Goal: Task Accomplishment & Management: Use online tool/utility

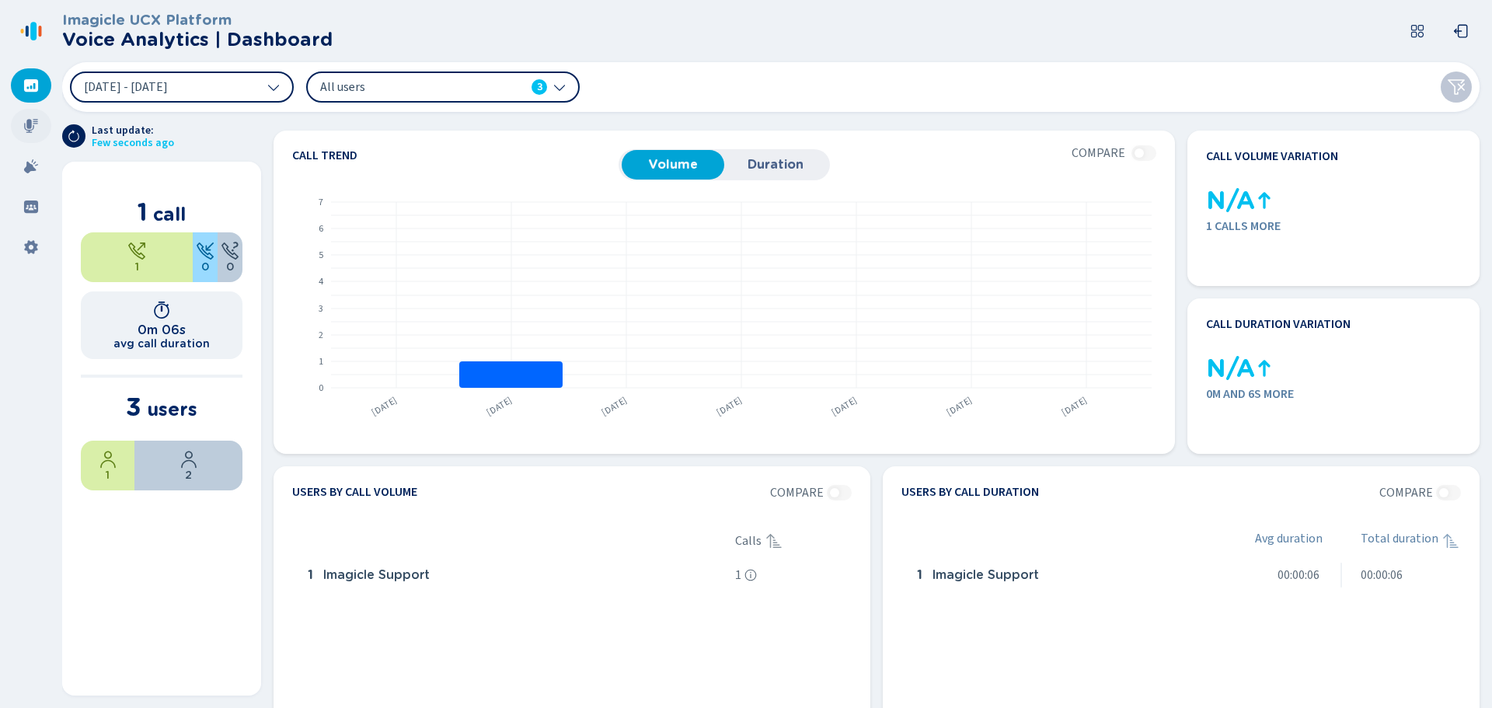
click at [23, 128] on icon at bounding box center [31, 126] width 16 height 16
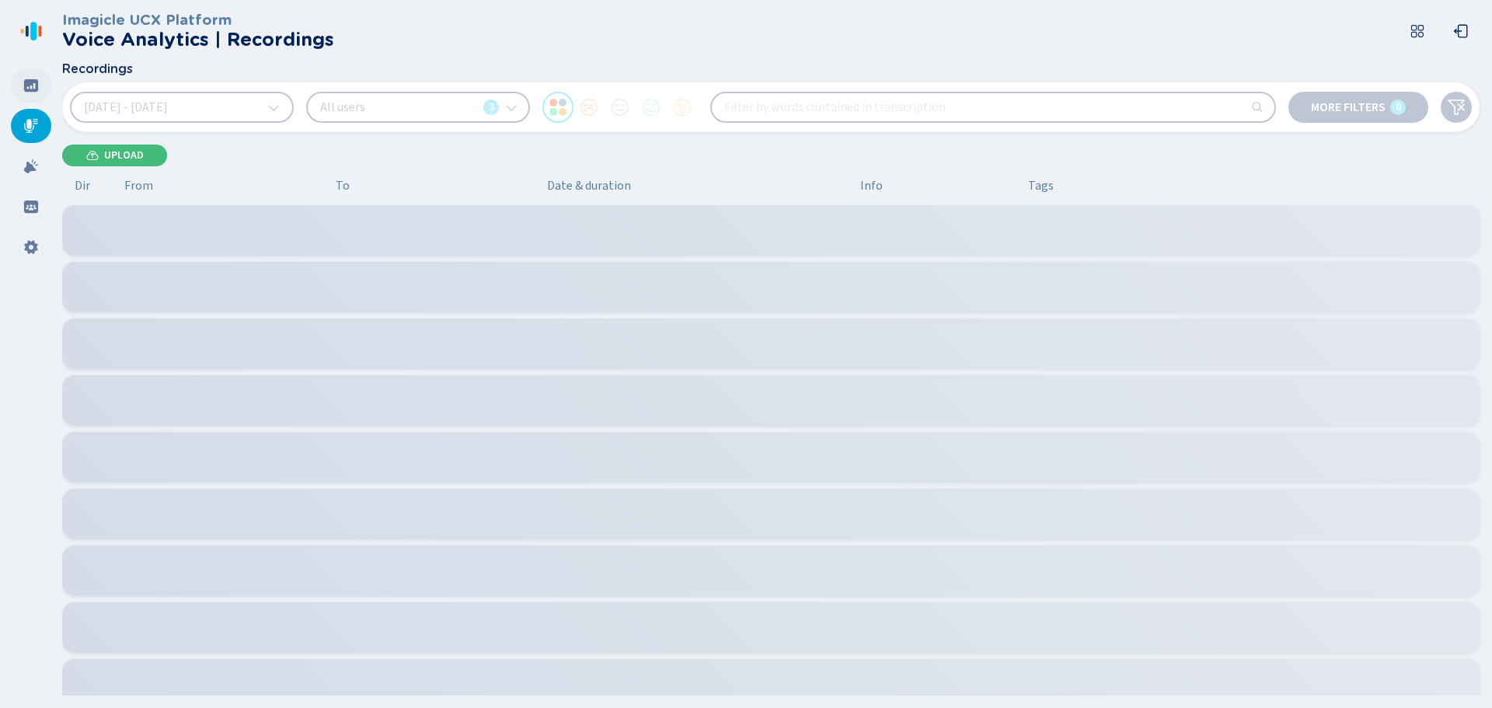
click at [26, 85] on icon at bounding box center [31, 85] width 14 height 12
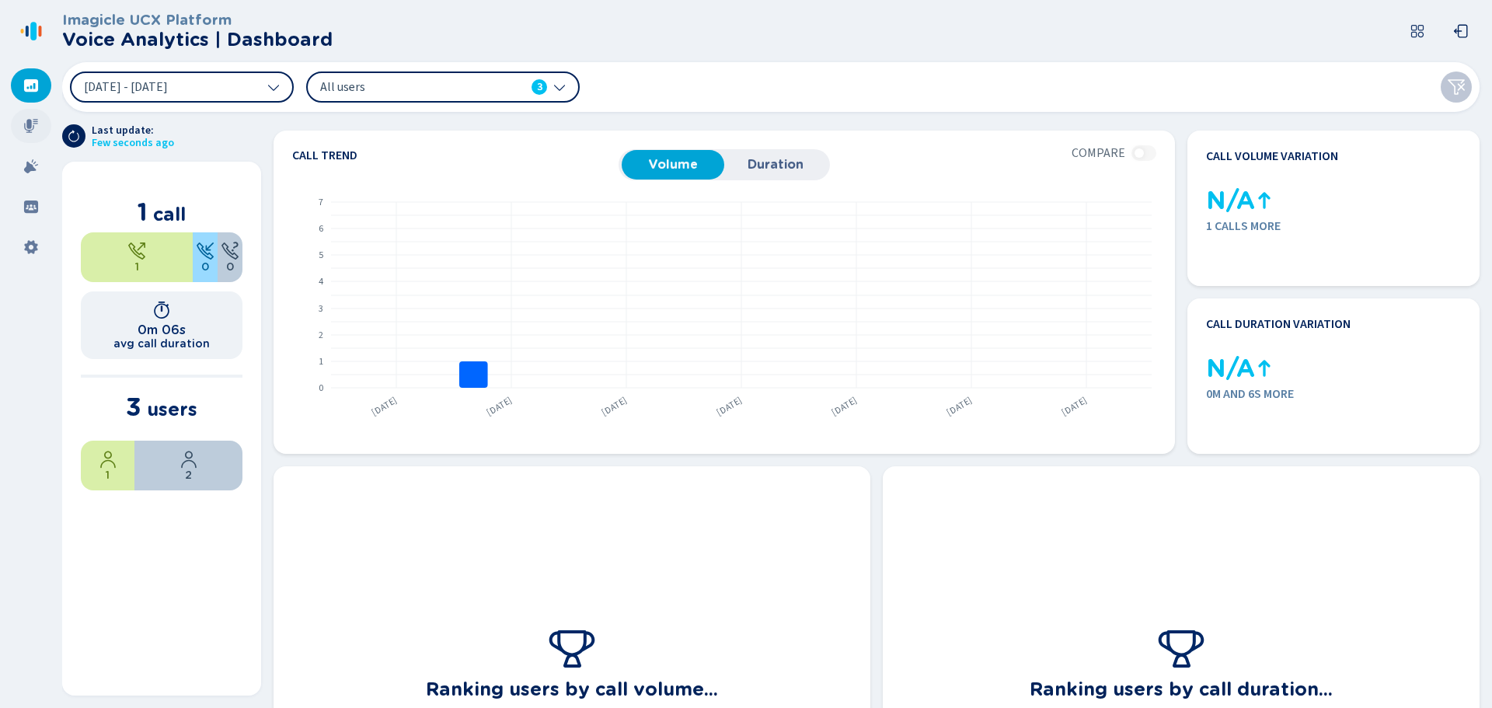
click at [30, 129] on icon at bounding box center [31, 126] width 16 height 16
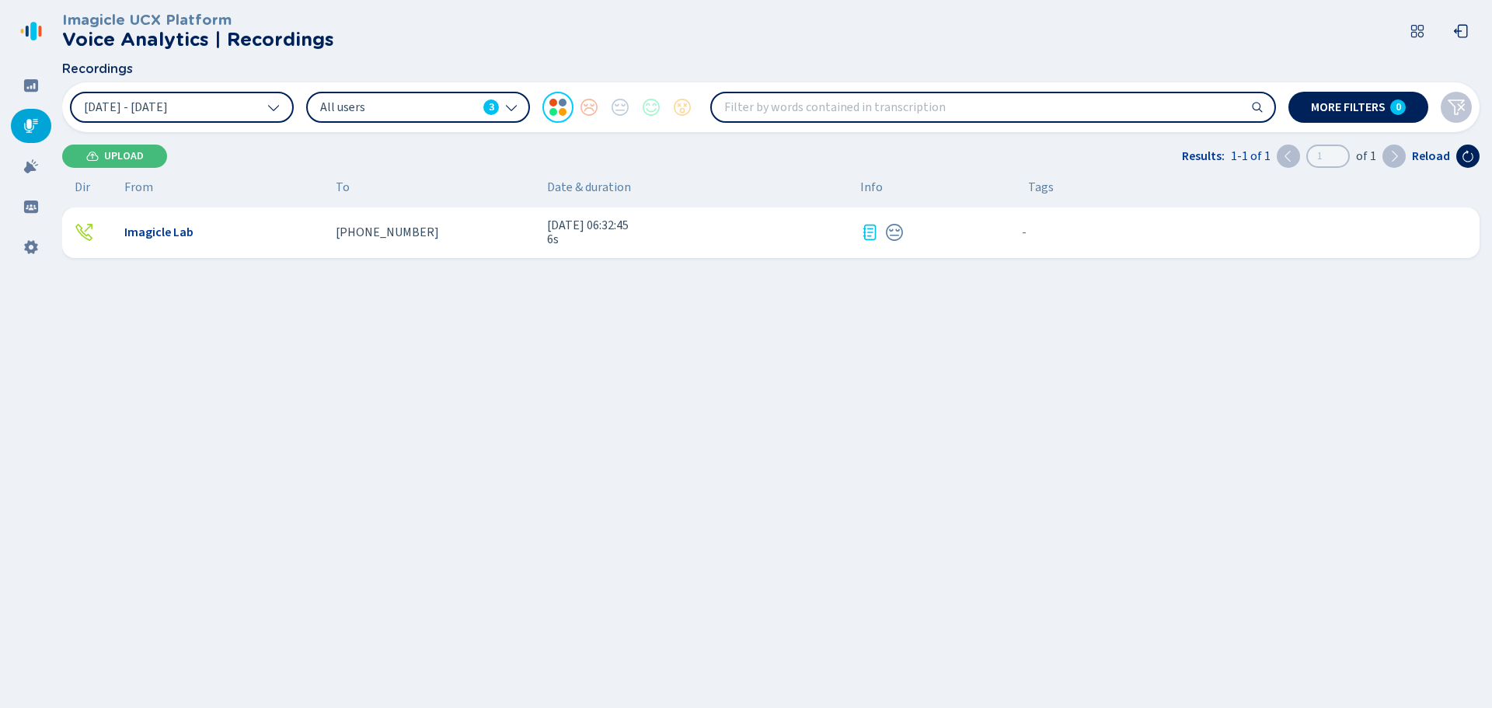
click at [483, 237] on div "[PHONE_NUMBER]" at bounding box center [435, 232] width 199 height 14
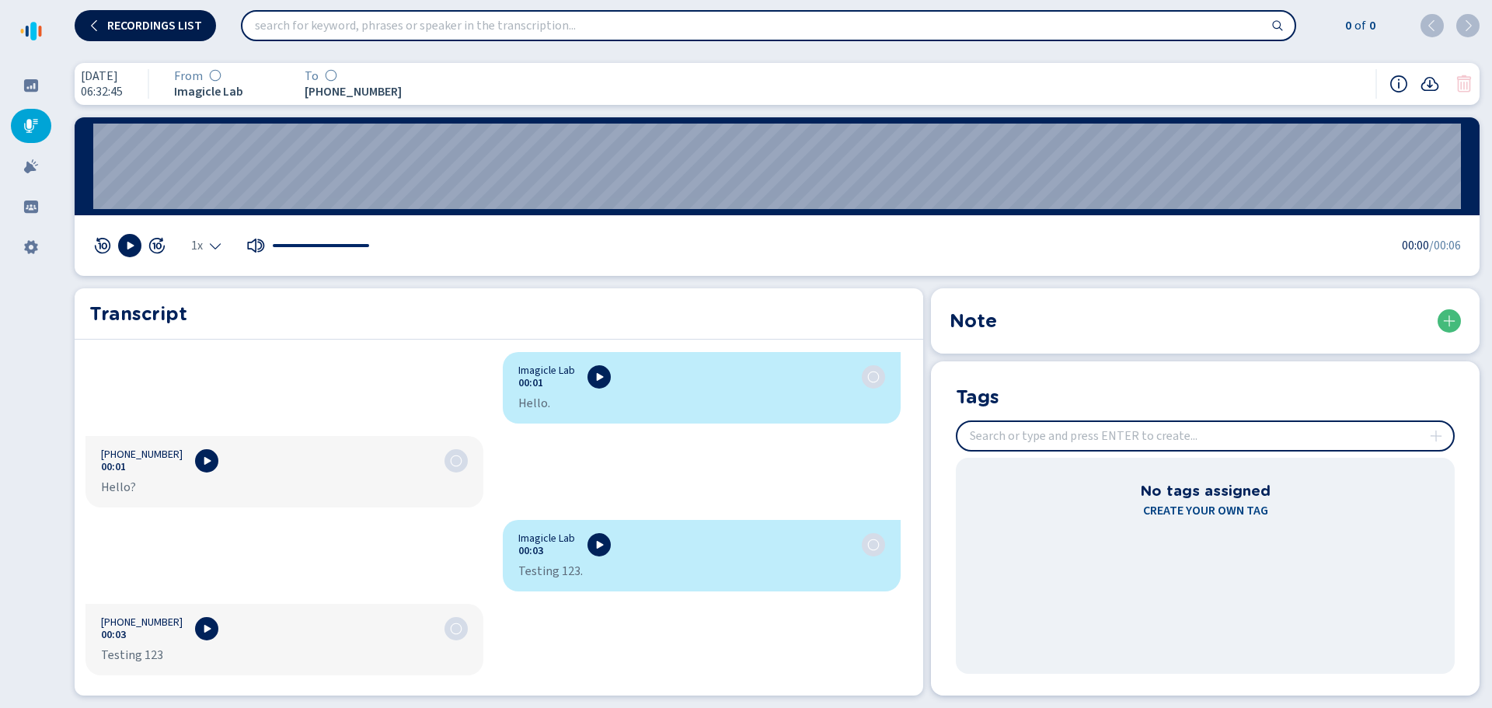
click at [99, 19] on icon at bounding box center [95, 25] width 12 height 12
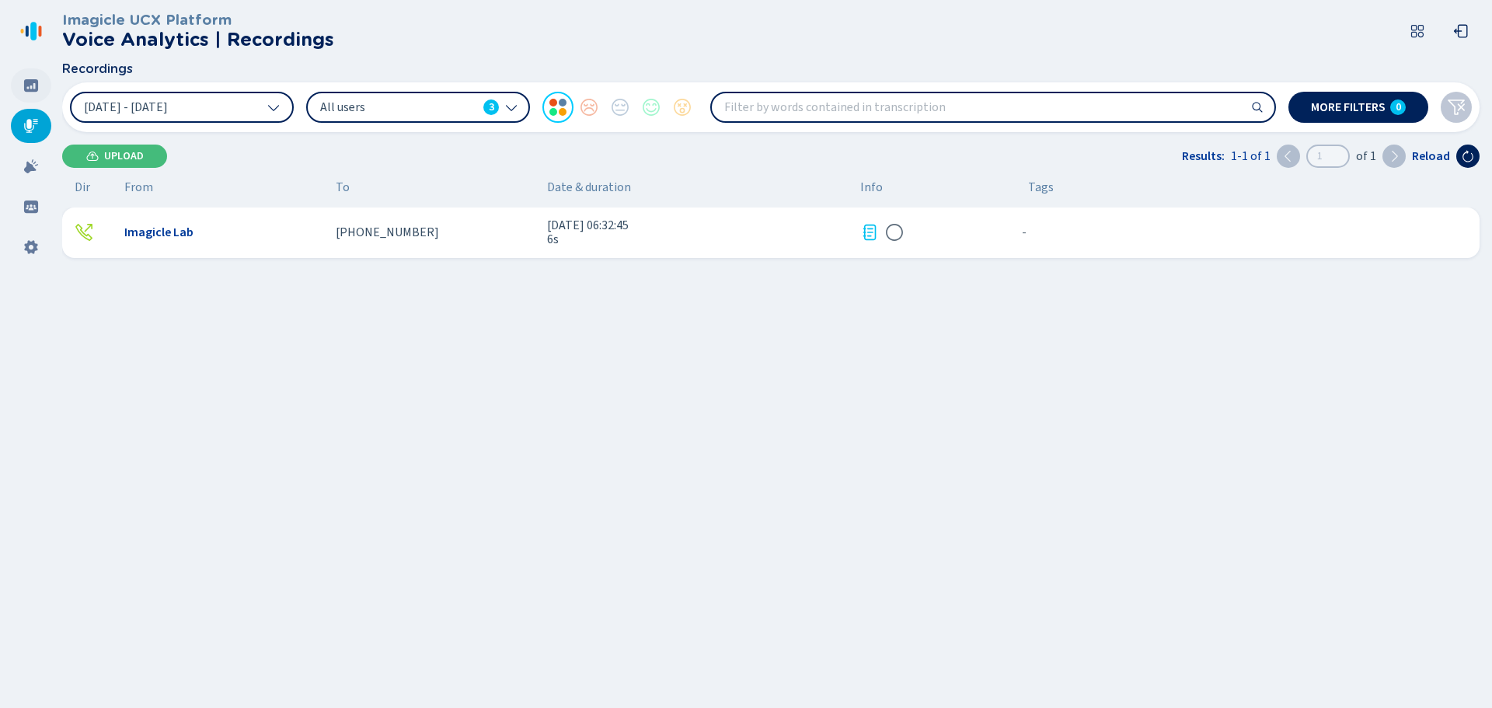
click at [42, 86] on div at bounding box center [31, 85] width 40 height 34
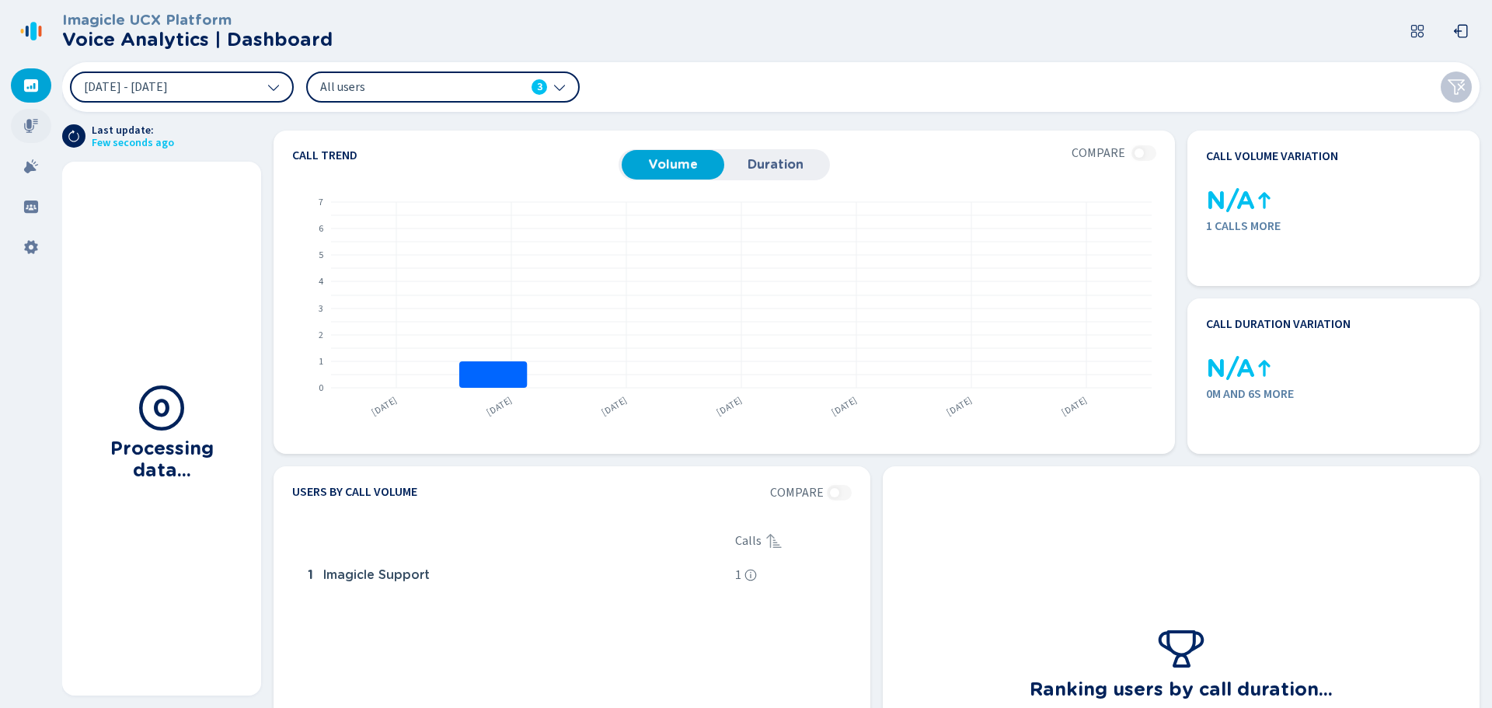
click at [33, 117] on div at bounding box center [31, 126] width 40 height 34
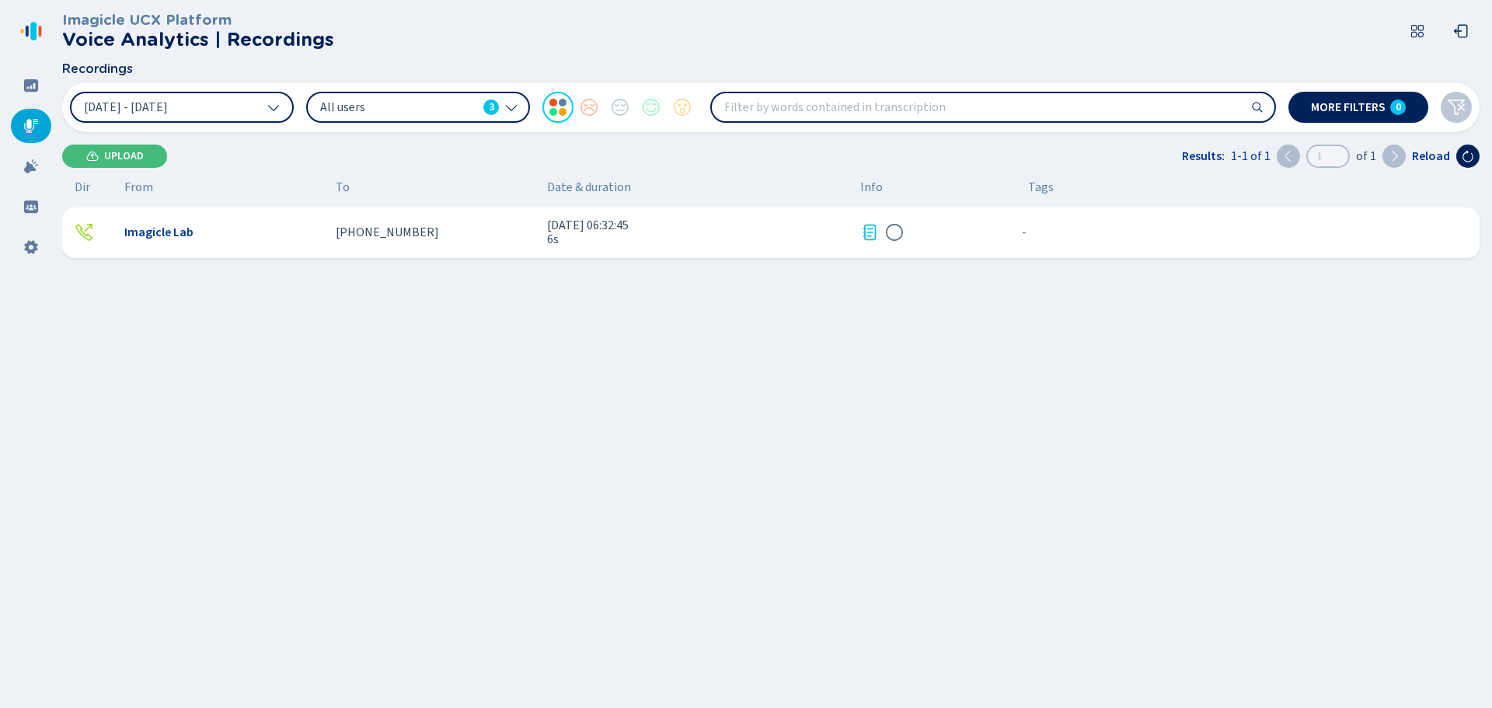
click at [264, 239] on div "Imagicle Lab" at bounding box center [223, 232] width 199 height 14
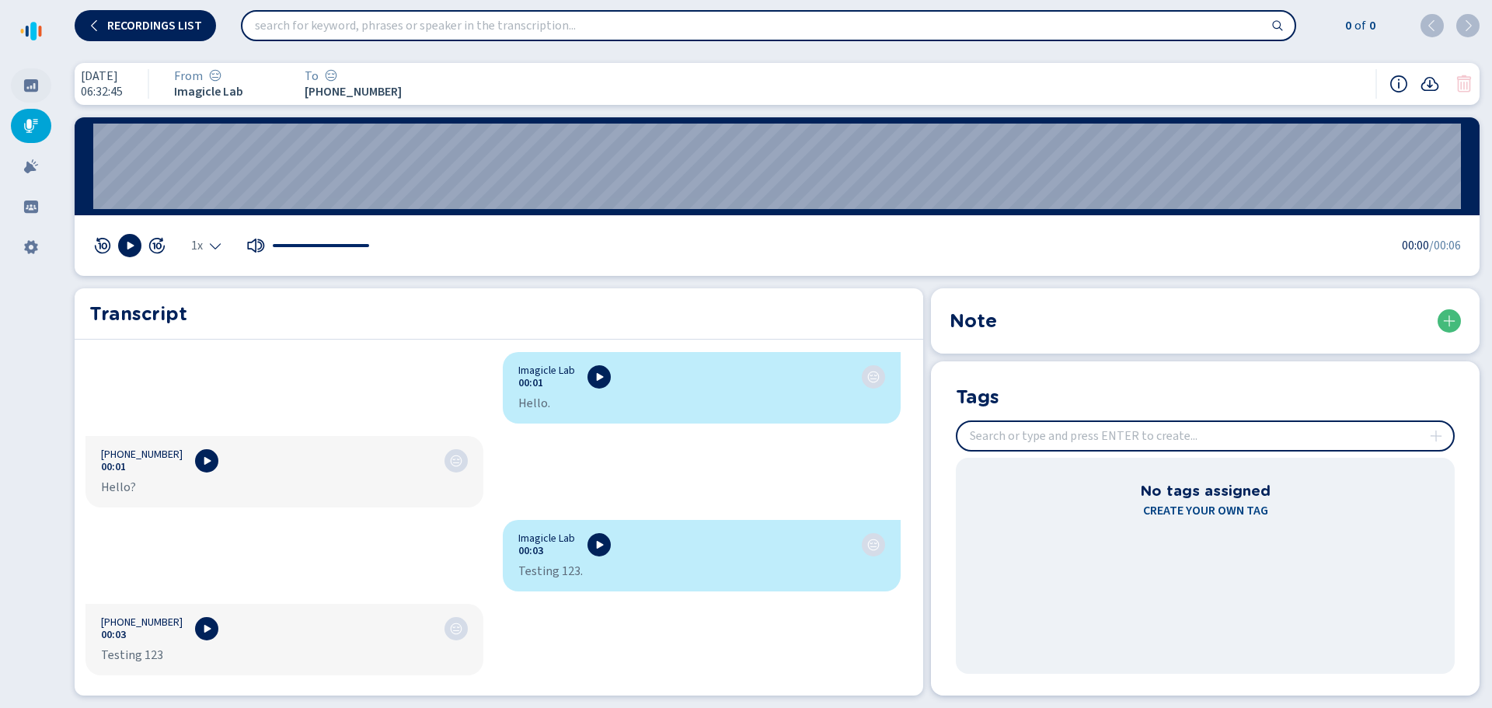
click at [23, 73] on div at bounding box center [31, 85] width 40 height 34
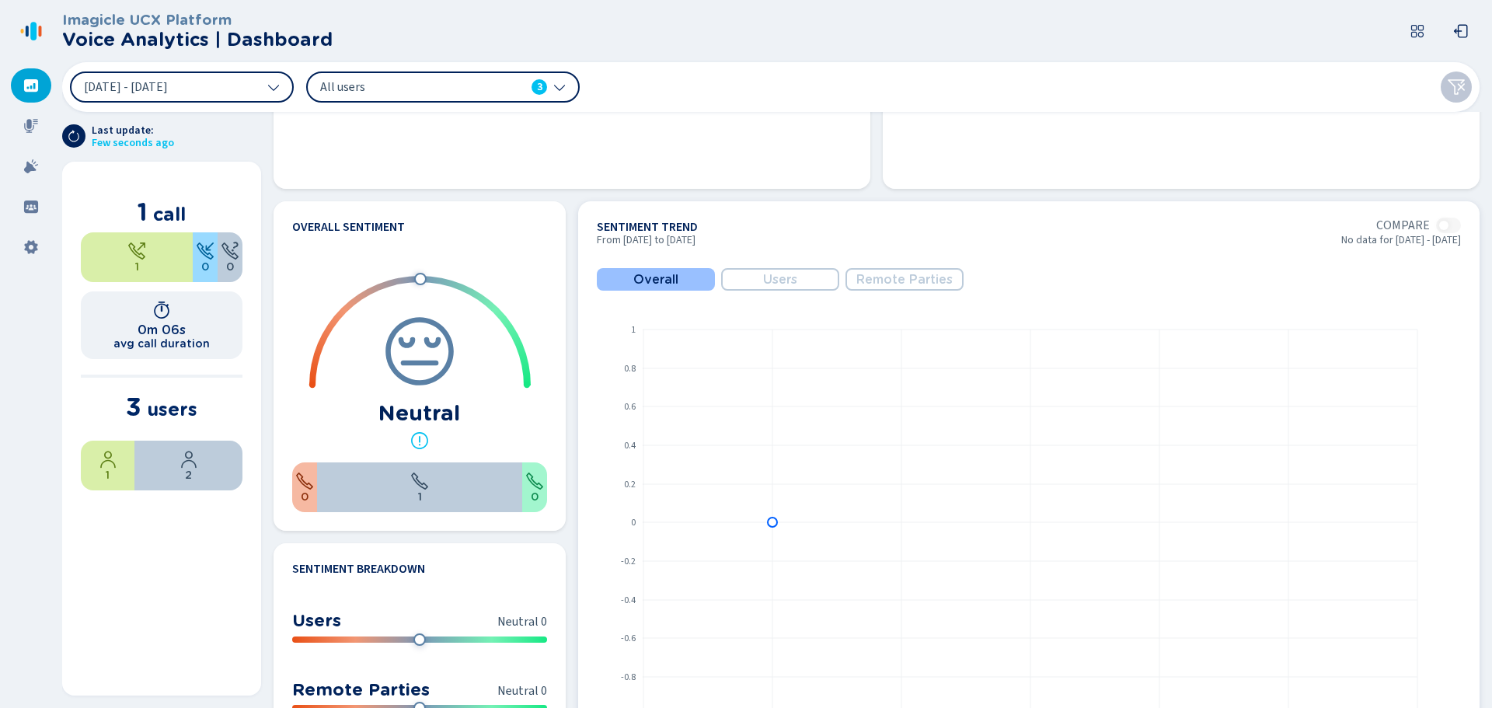
scroll to position [622, 0]
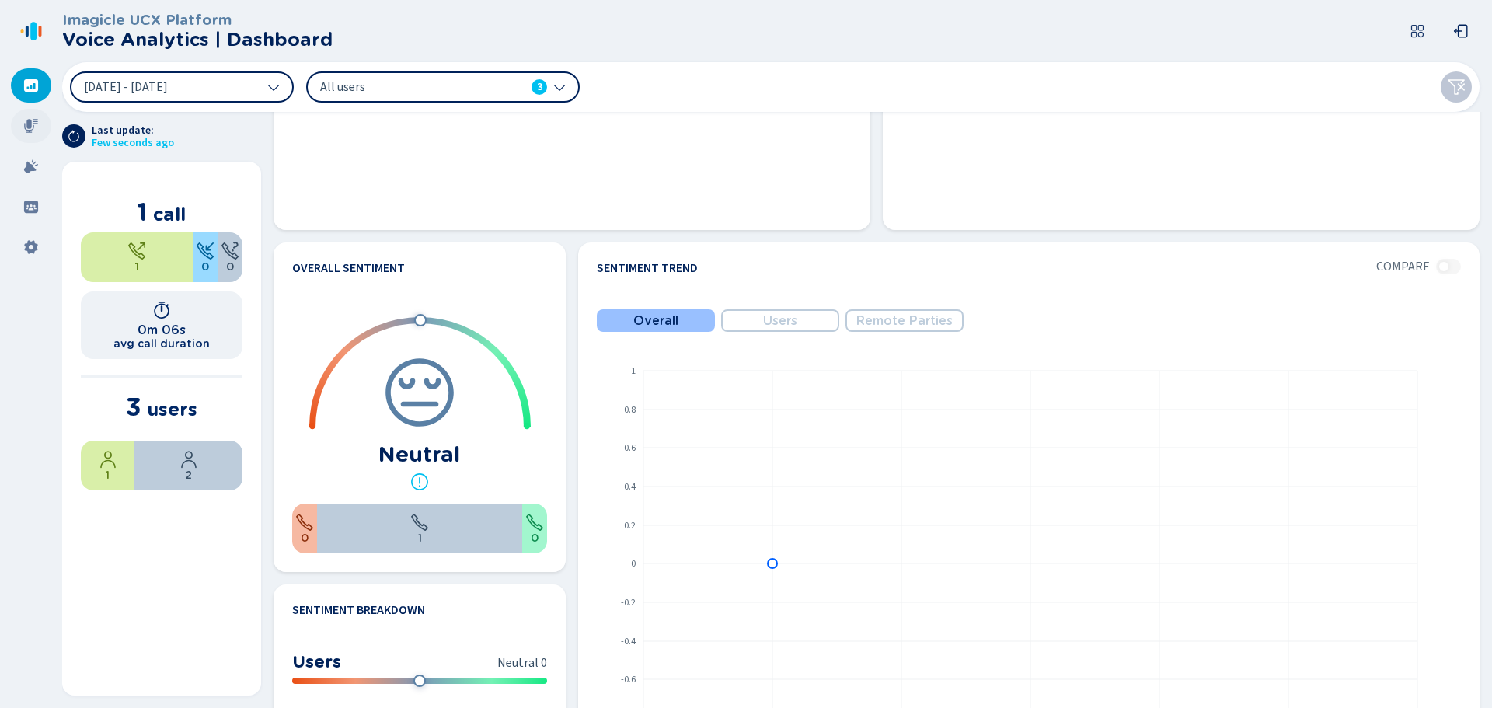
click at [30, 124] on icon at bounding box center [31, 126] width 14 height 14
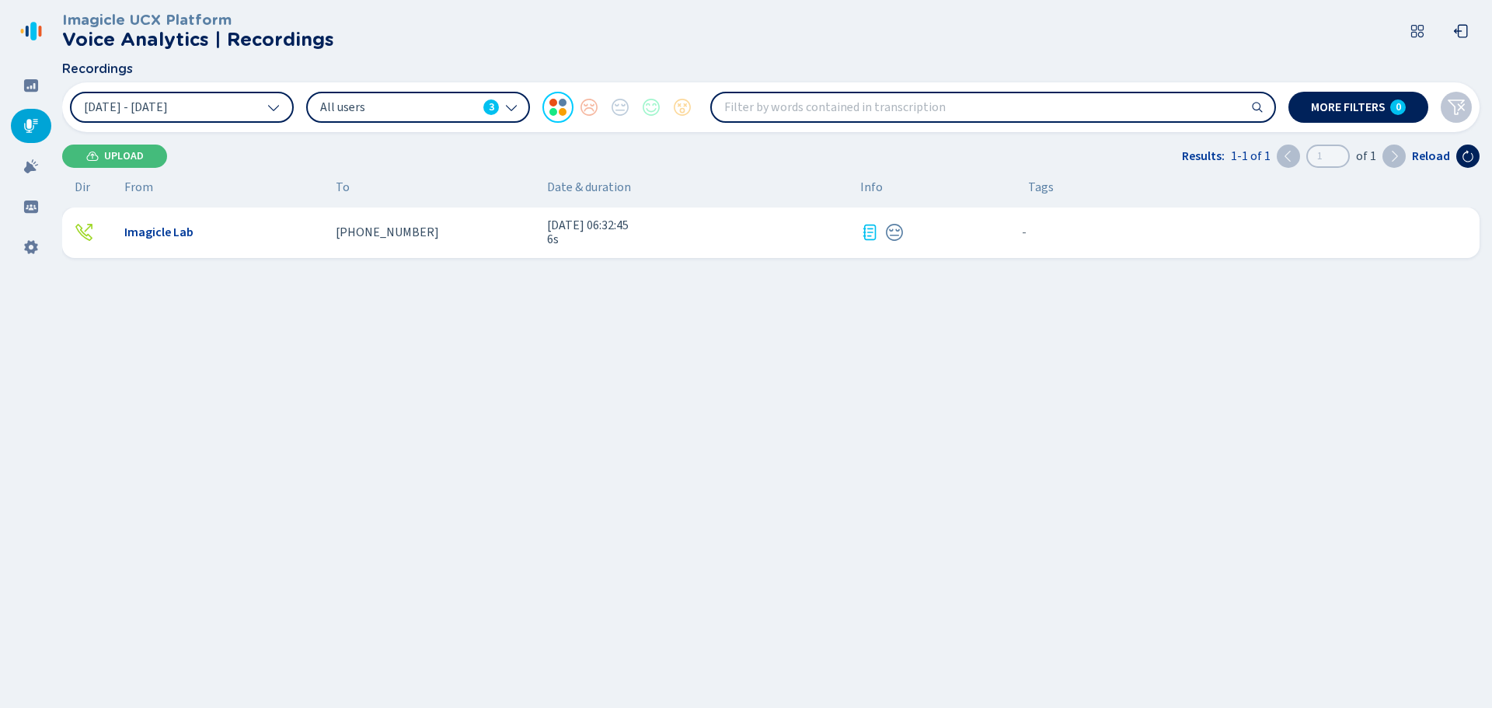
click at [326, 234] on div "Imagicle Lab [PHONE_NUMBER] [DATE] 06:32:45 6s - {{hiddenTagsCount}} more" at bounding box center [770, 232] width 1417 height 51
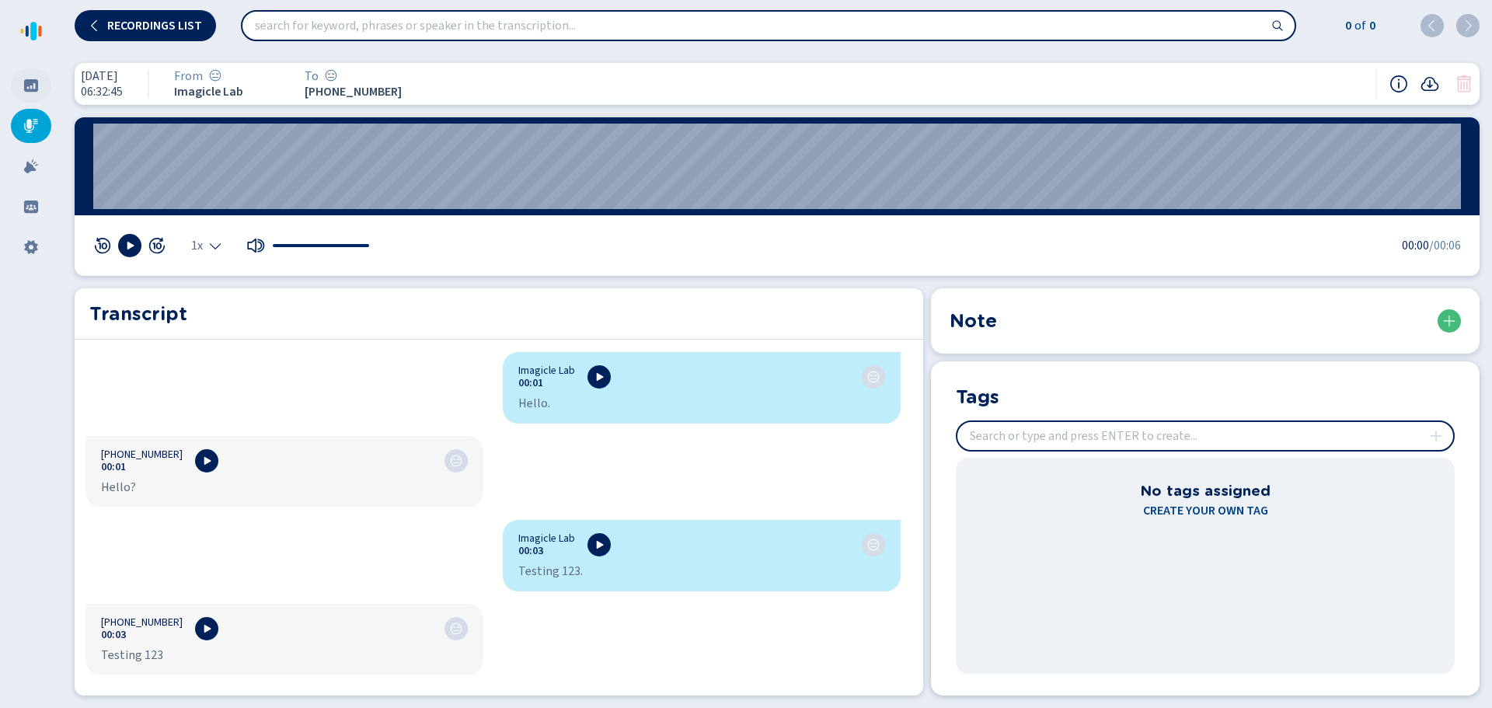
click at [40, 82] on div at bounding box center [31, 85] width 40 height 34
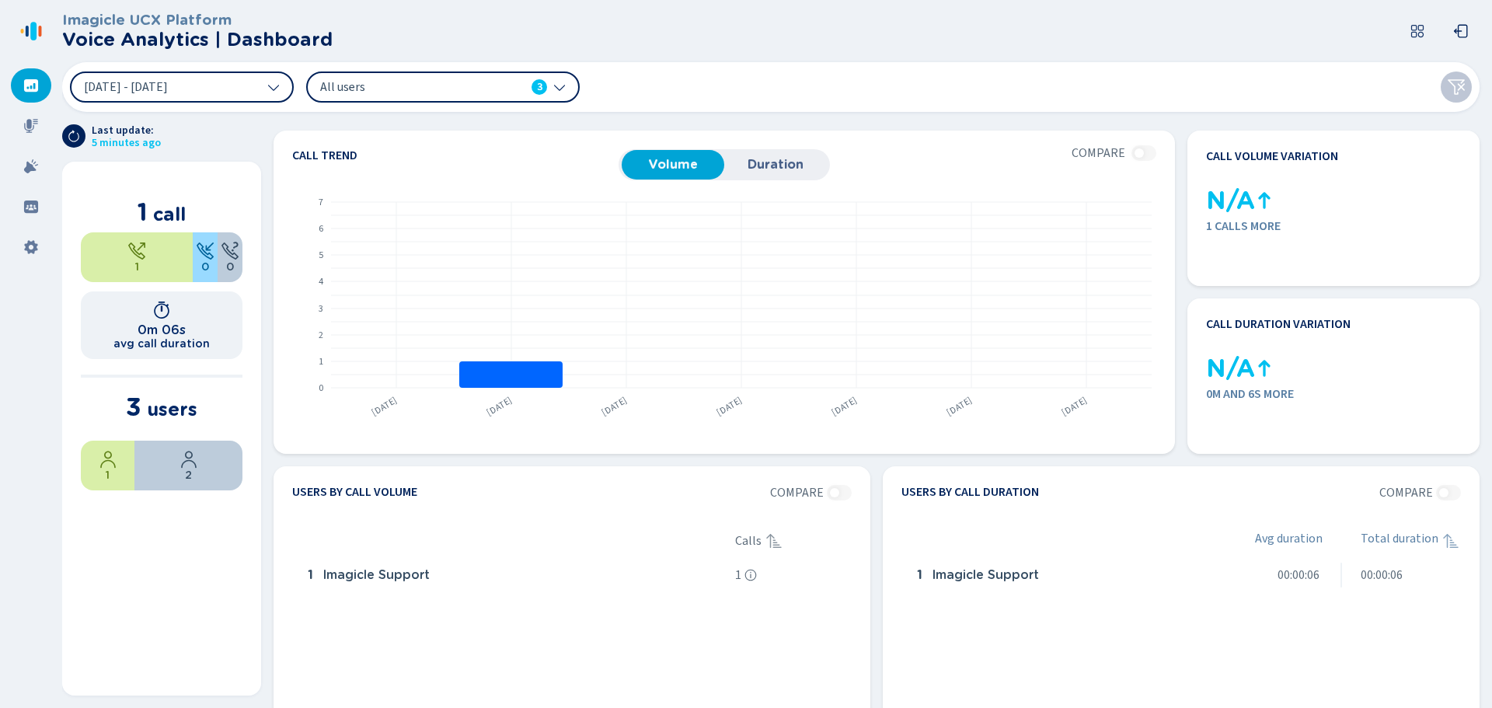
click at [30, 24] on icon at bounding box center [31, 31] width 25 height 25
click at [30, 130] on icon at bounding box center [31, 126] width 14 height 14
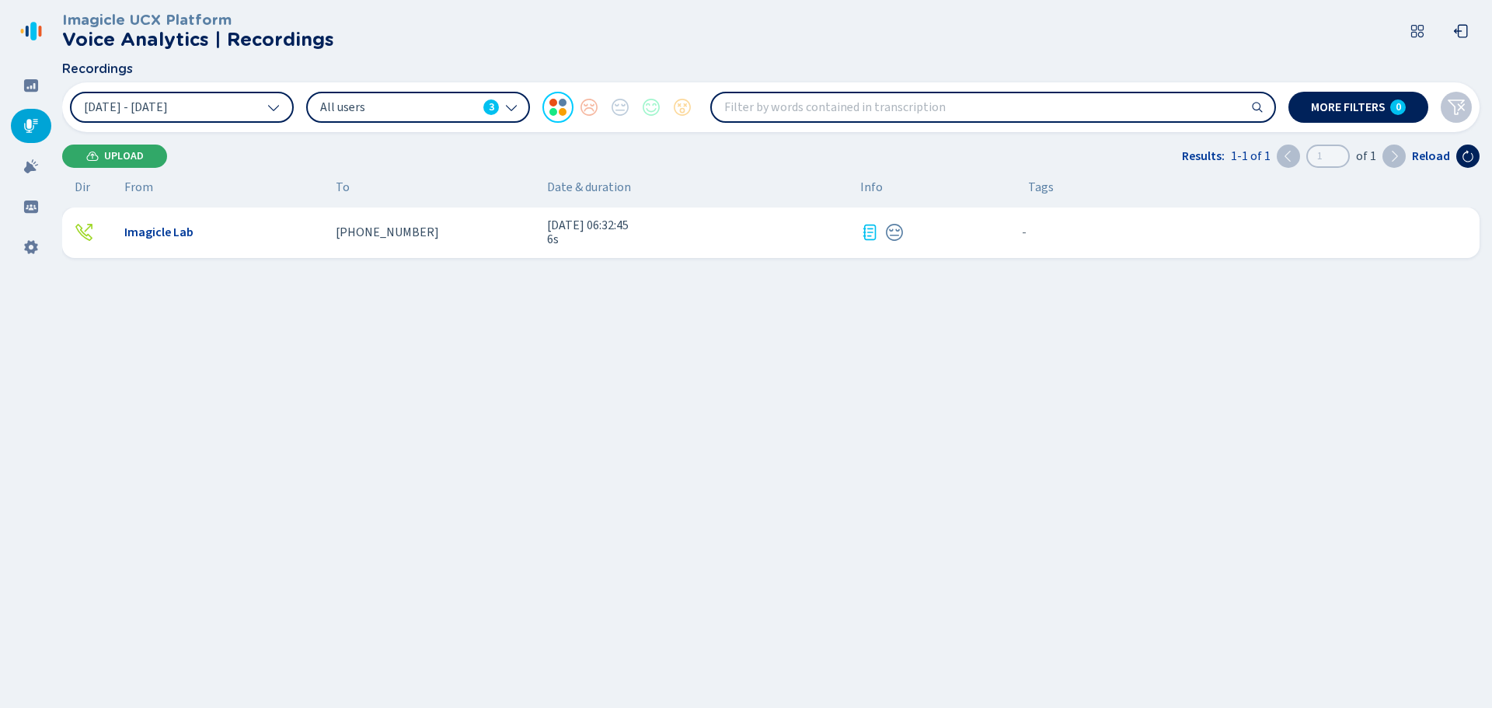
click at [135, 148] on button "Upload" at bounding box center [114, 156] width 105 height 23
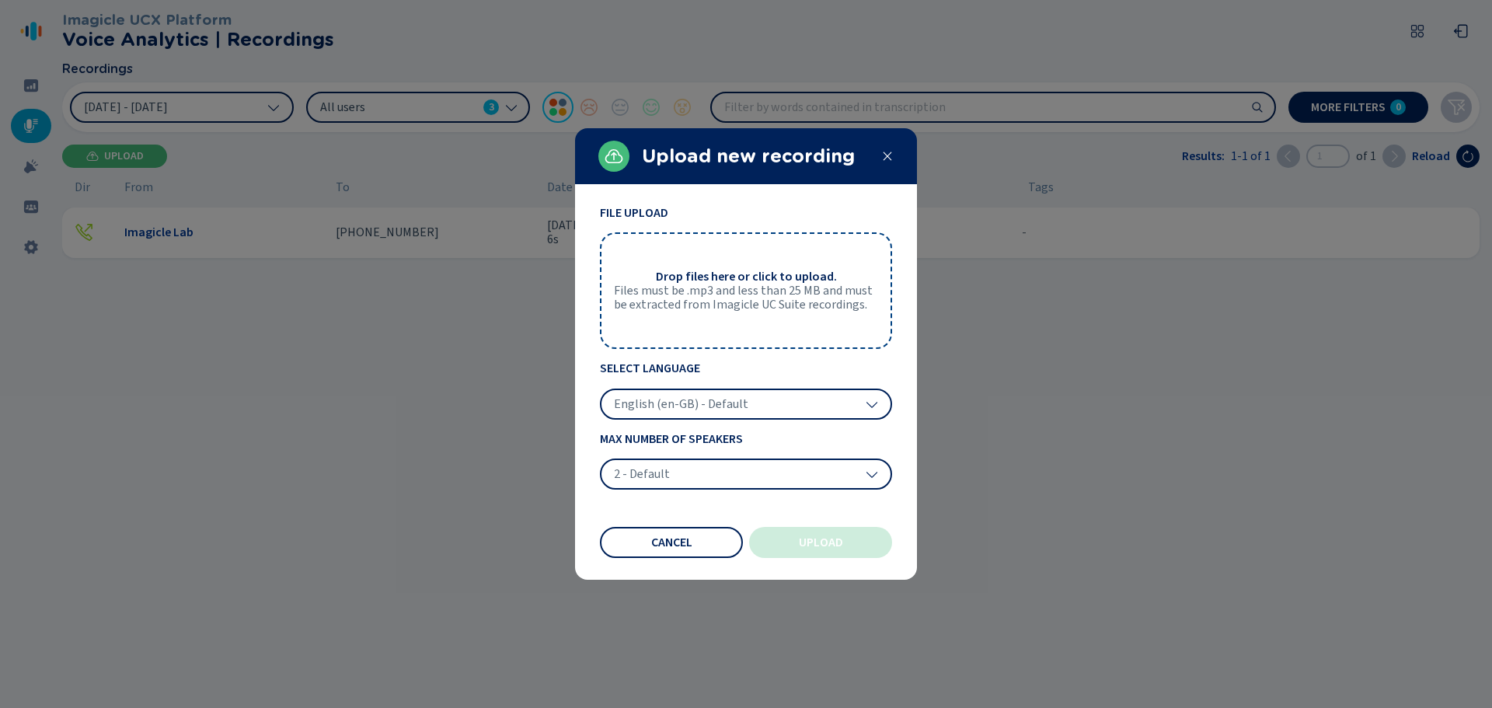
click at [223, 162] on div at bounding box center [746, 354] width 1492 height 708
click at [874, 156] on div "Upload new recording" at bounding box center [746, 156] width 342 height 56
click at [883, 157] on icon at bounding box center [887, 156] width 12 height 12
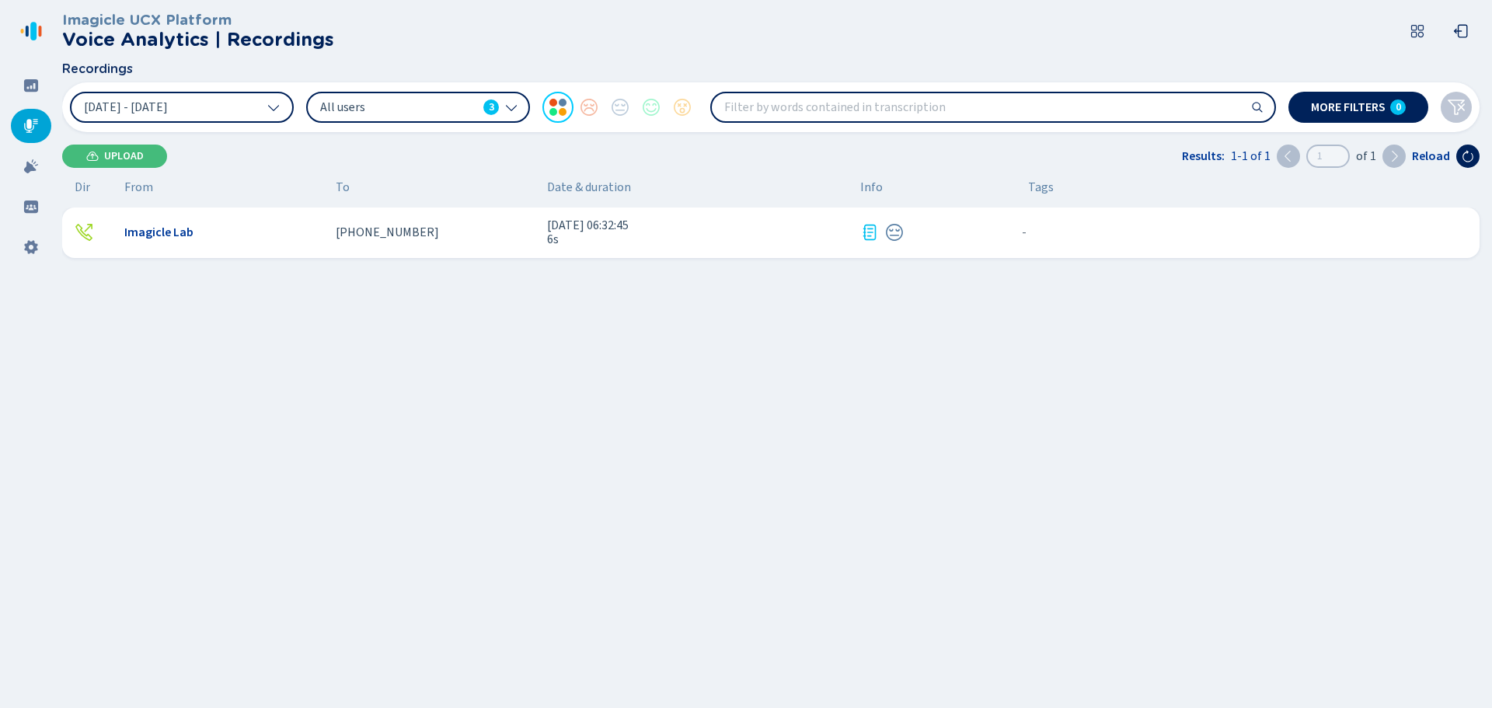
click at [420, 224] on div "Imagicle Lab [PHONE_NUMBER] [DATE] 06:32:45 6s - {{hiddenTagsCount}} more" at bounding box center [770, 232] width 1417 height 51
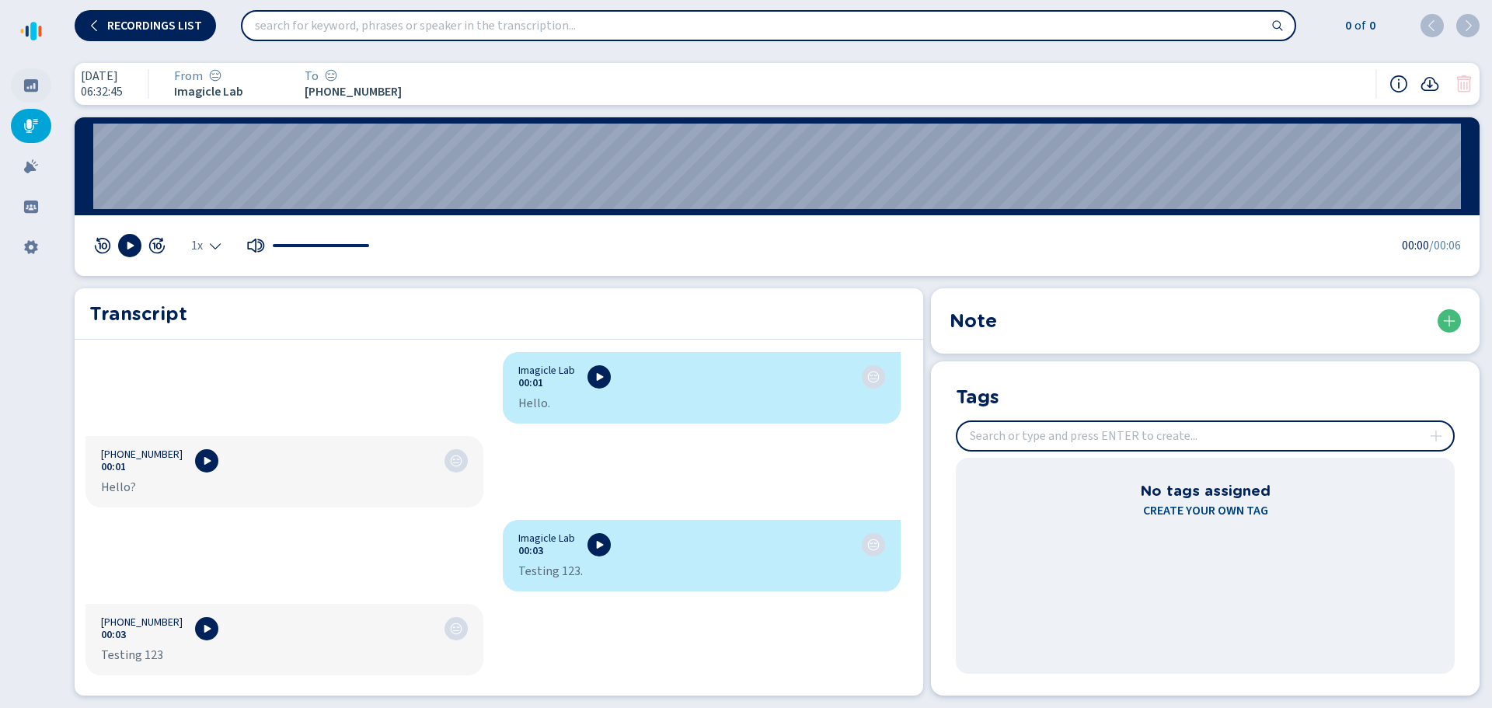
click at [36, 82] on icon at bounding box center [31, 85] width 14 height 12
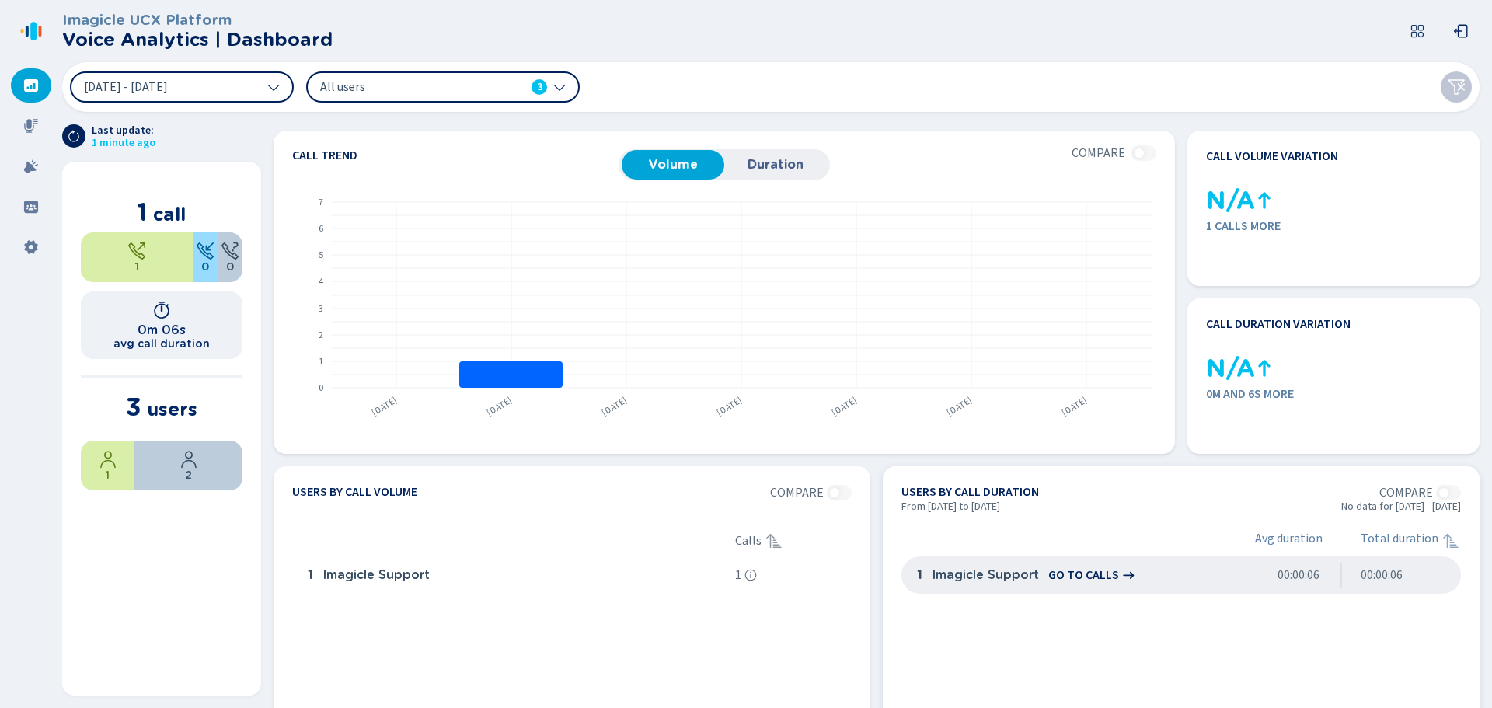
click at [967, 576] on span "Imagicle Support" at bounding box center [985, 575] width 107 height 14
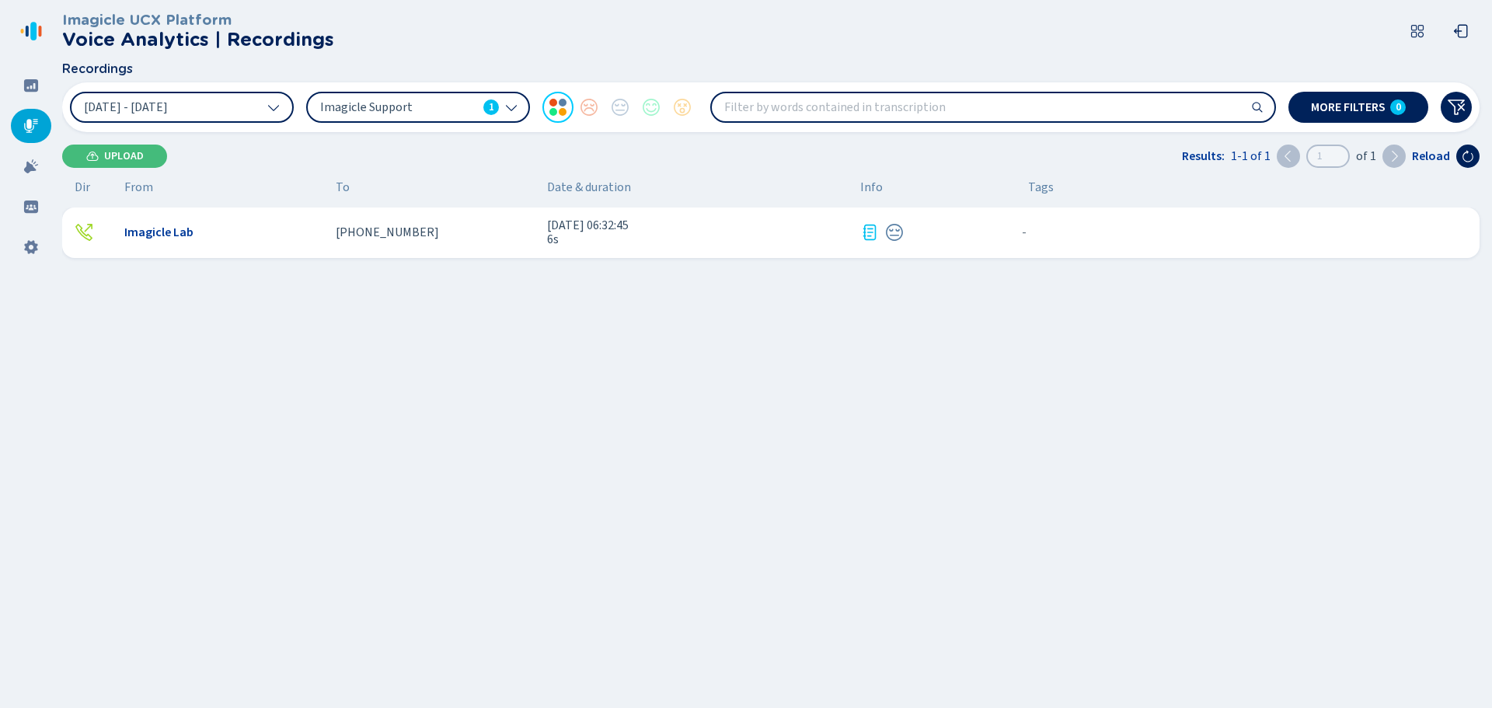
click at [891, 137] on div "Imagicle UCX Platform Voice Analytics | Recordings Recordings 19 Aug 2025 - 25 …" at bounding box center [777, 354] width 1430 height 708
click at [890, 124] on div "19 Aug 2025 - 25 Aug 2025 Imagicle Support 1 More filters 0" at bounding box center [770, 107] width 1417 height 50
click at [891, 110] on input "search" at bounding box center [993, 107] width 563 height 28
click at [939, 150] on div "Upload Results: 1-1 of 1 1 of 1 Reload" at bounding box center [770, 156] width 1417 height 23
click at [29, 162] on icon at bounding box center [31, 166] width 14 height 14
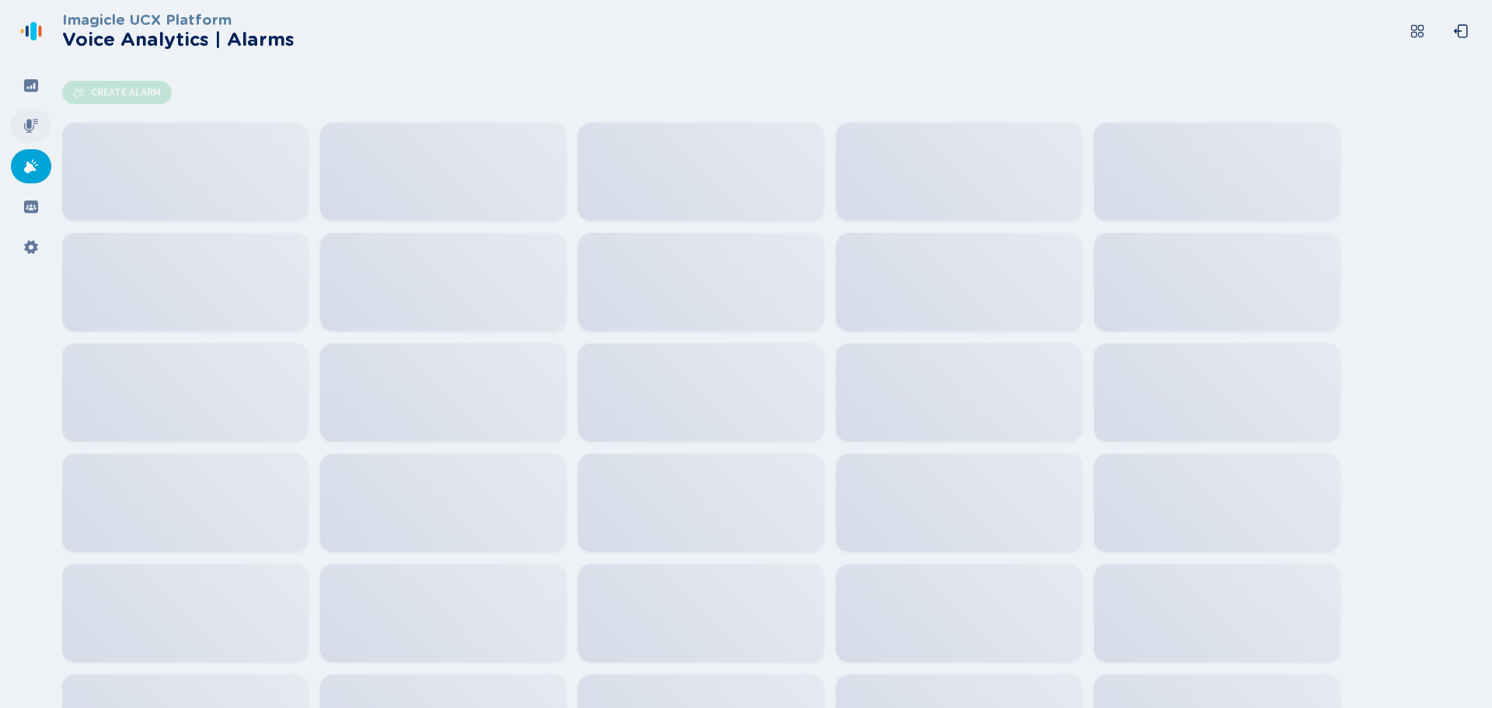
click at [27, 126] on icon at bounding box center [31, 126] width 14 height 14
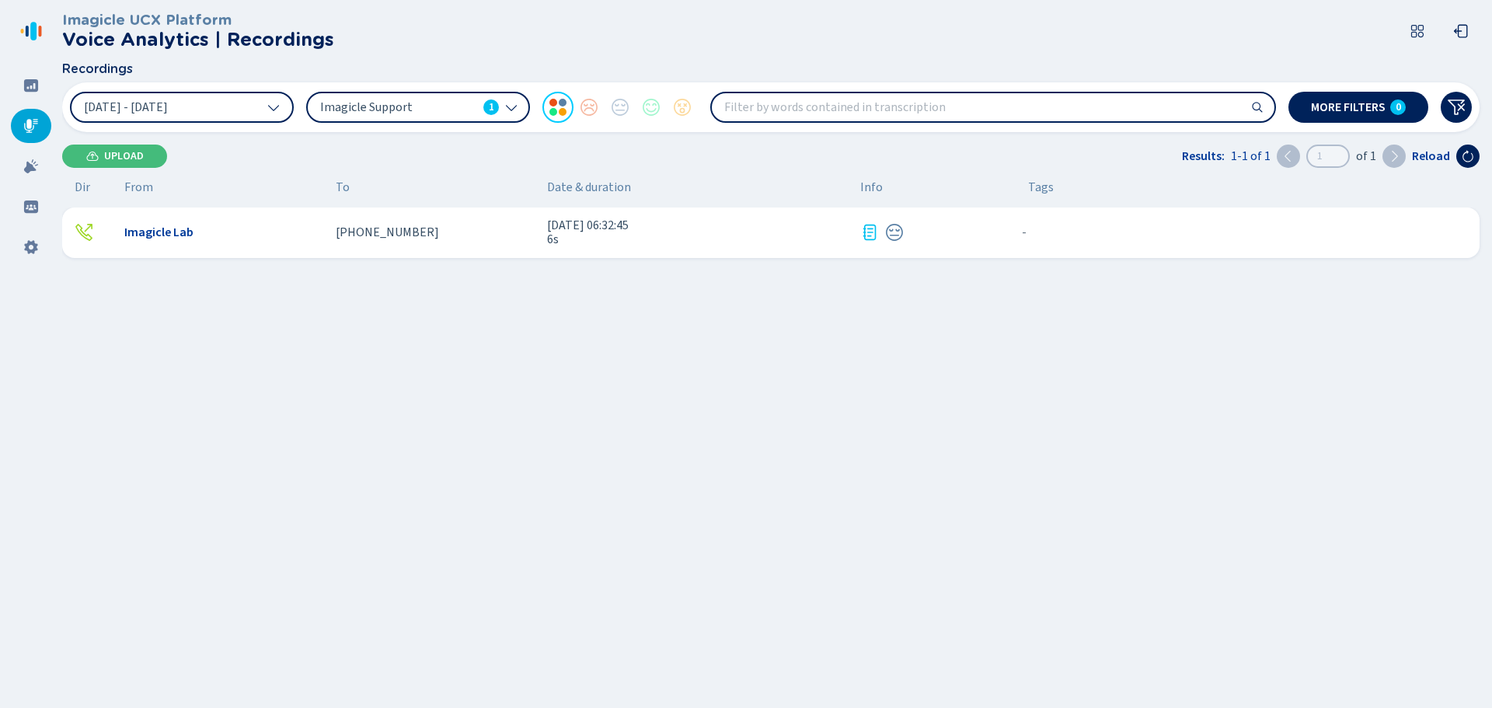
click at [451, 103] on span "Imagicle Support" at bounding box center [398, 107] width 157 height 17
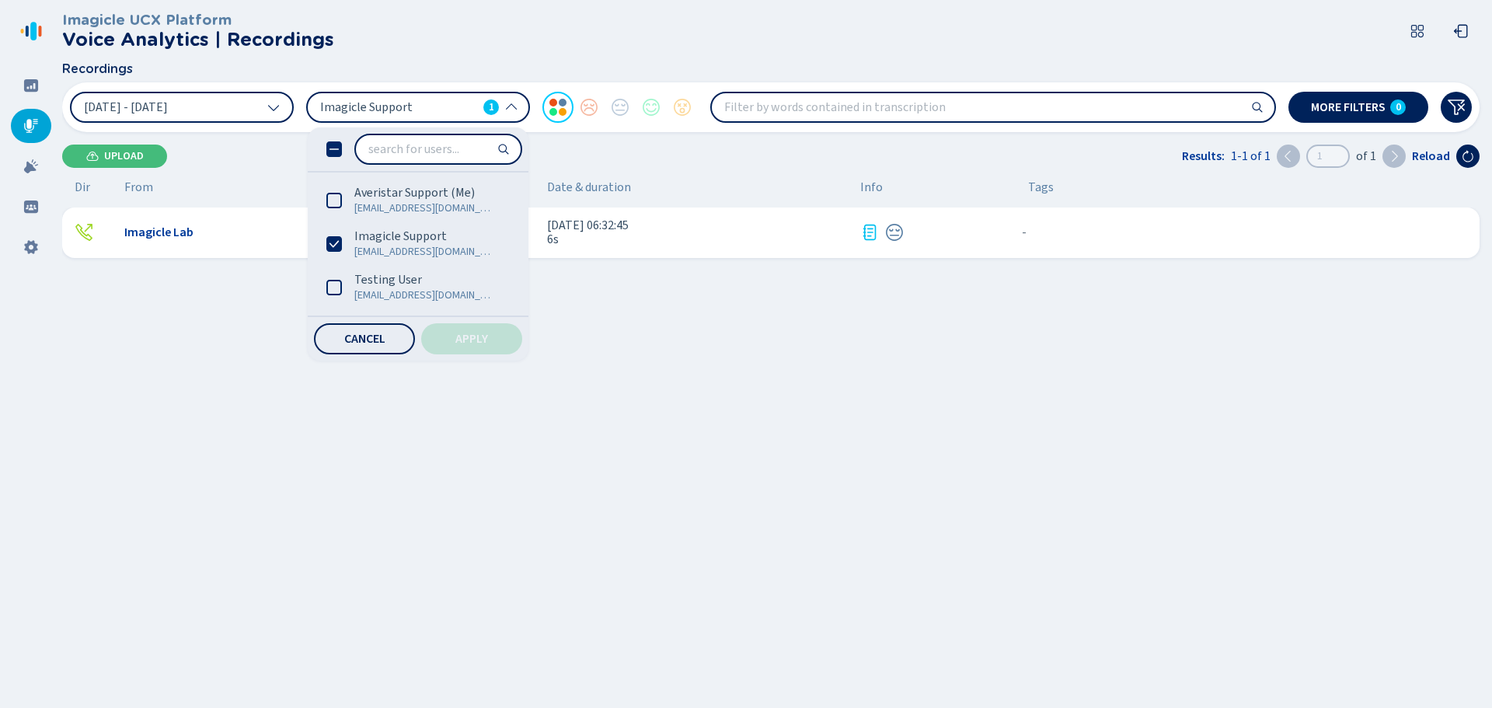
click at [406, 103] on span "Imagicle Support" at bounding box center [398, 107] width 157 height 17
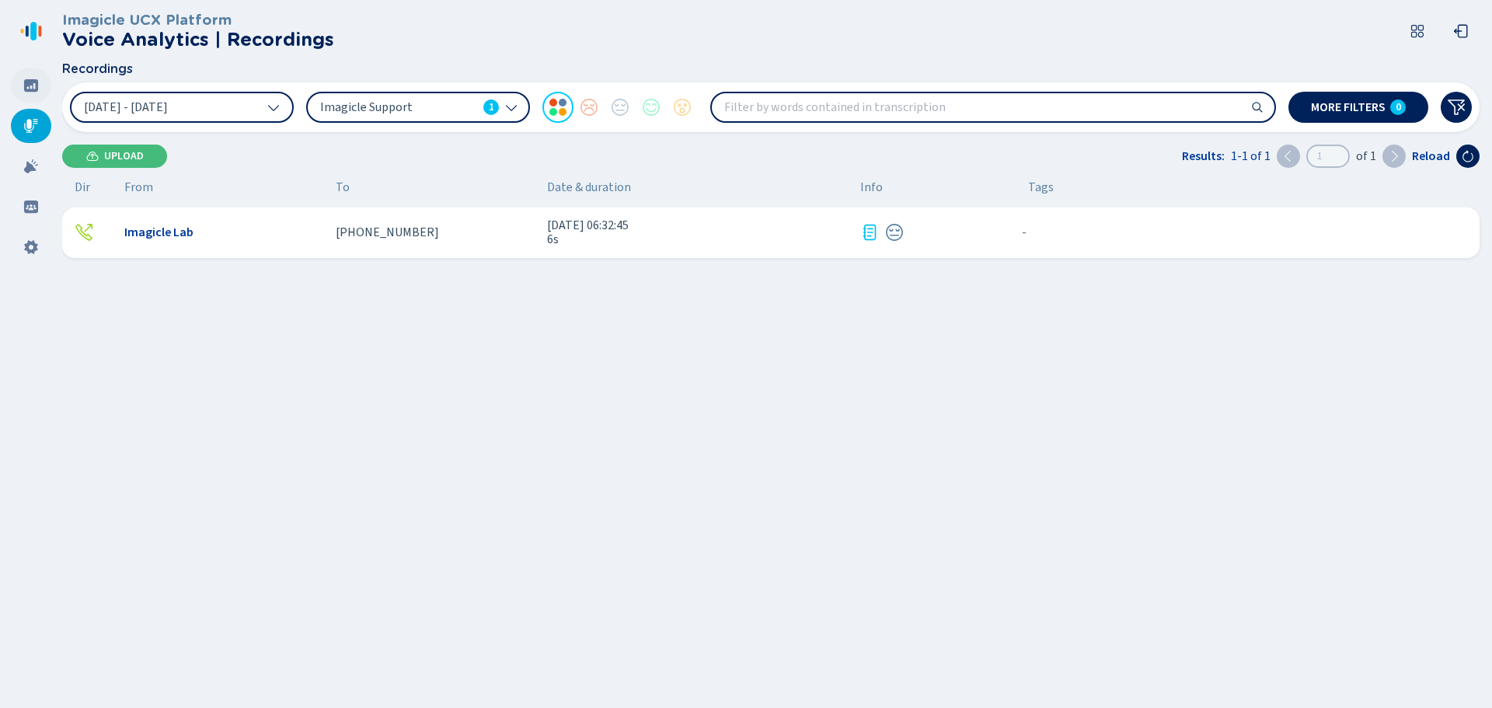
click at [36, 81] on icon at bounding box center [31, 85] width 14 height 12
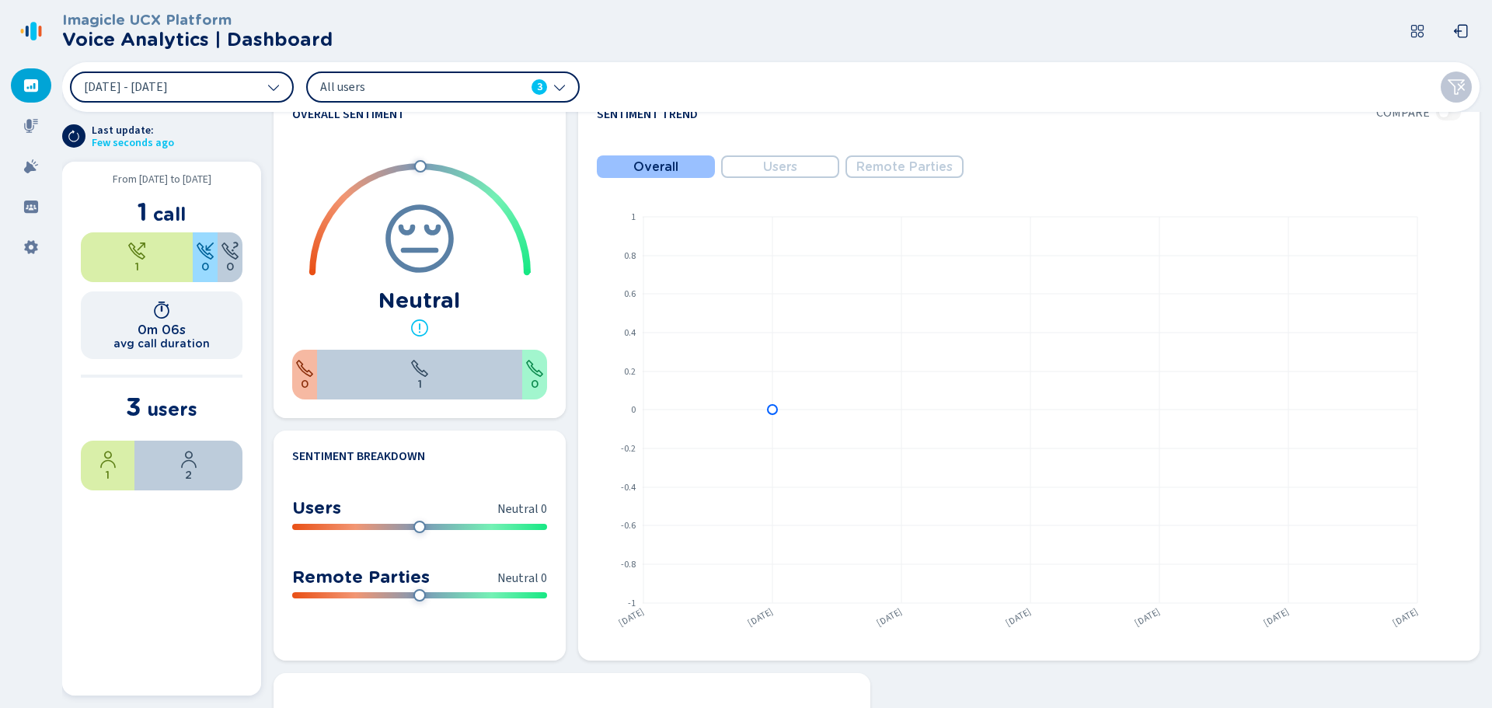
scroll to position [777, 0]
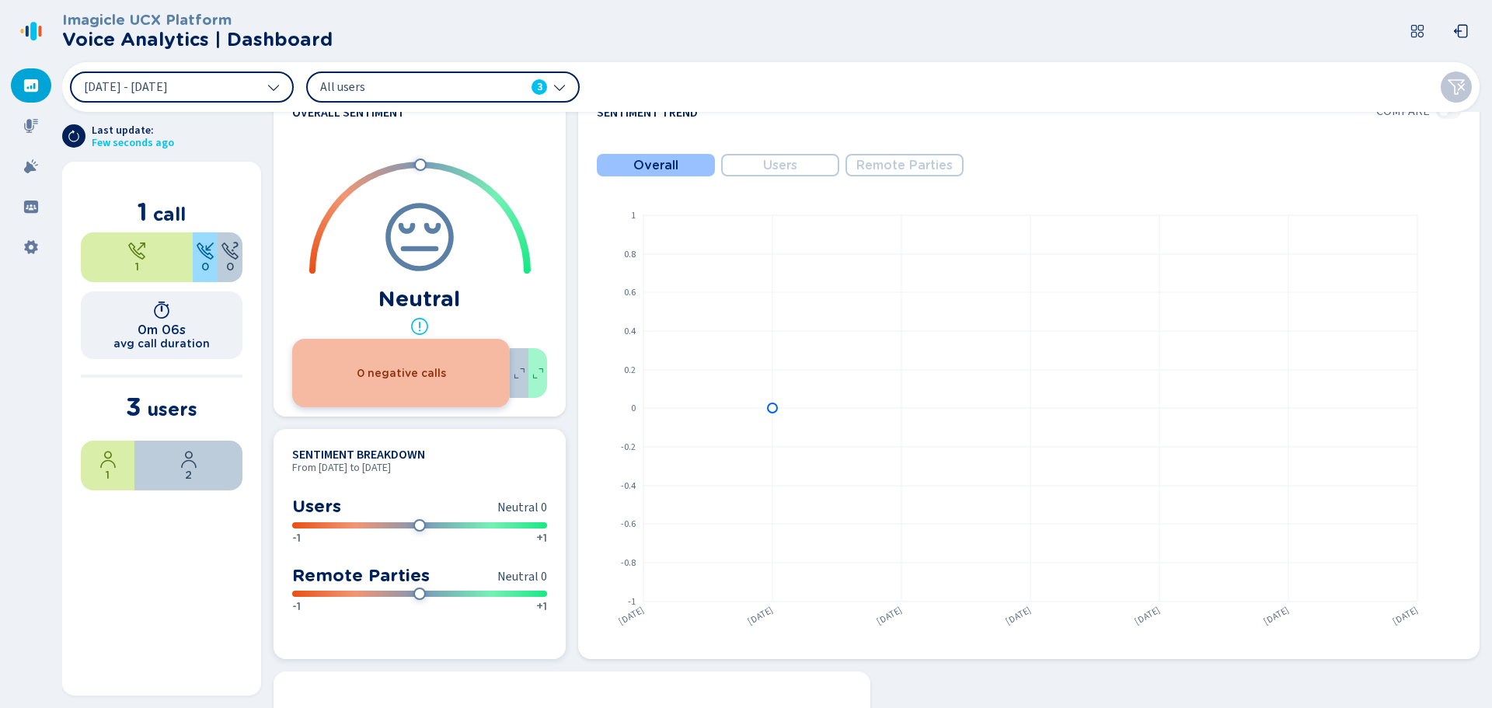
drag, startPoint x: 423, startPoint y: 524, endPoint x: 412, endPoint y: 524, distance: 10.9
click at [413, 524] on div at bounding box center [419, 525] width 12 height 12
click at [33, 177] on div at bounding box center [31, 166] width 40 height 34
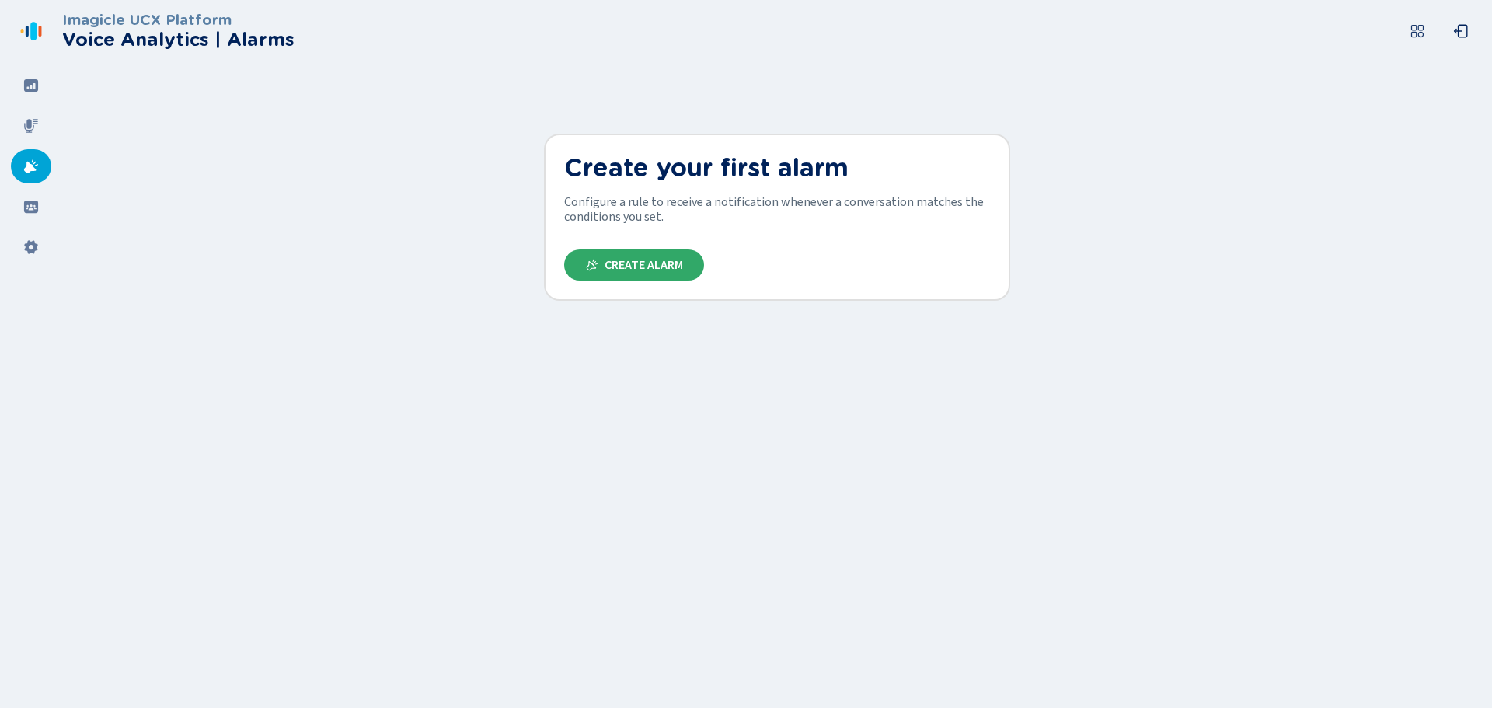
click at [655, 259] on span "Create Alarm" at bounding box center [644, 265] width 78 height 12
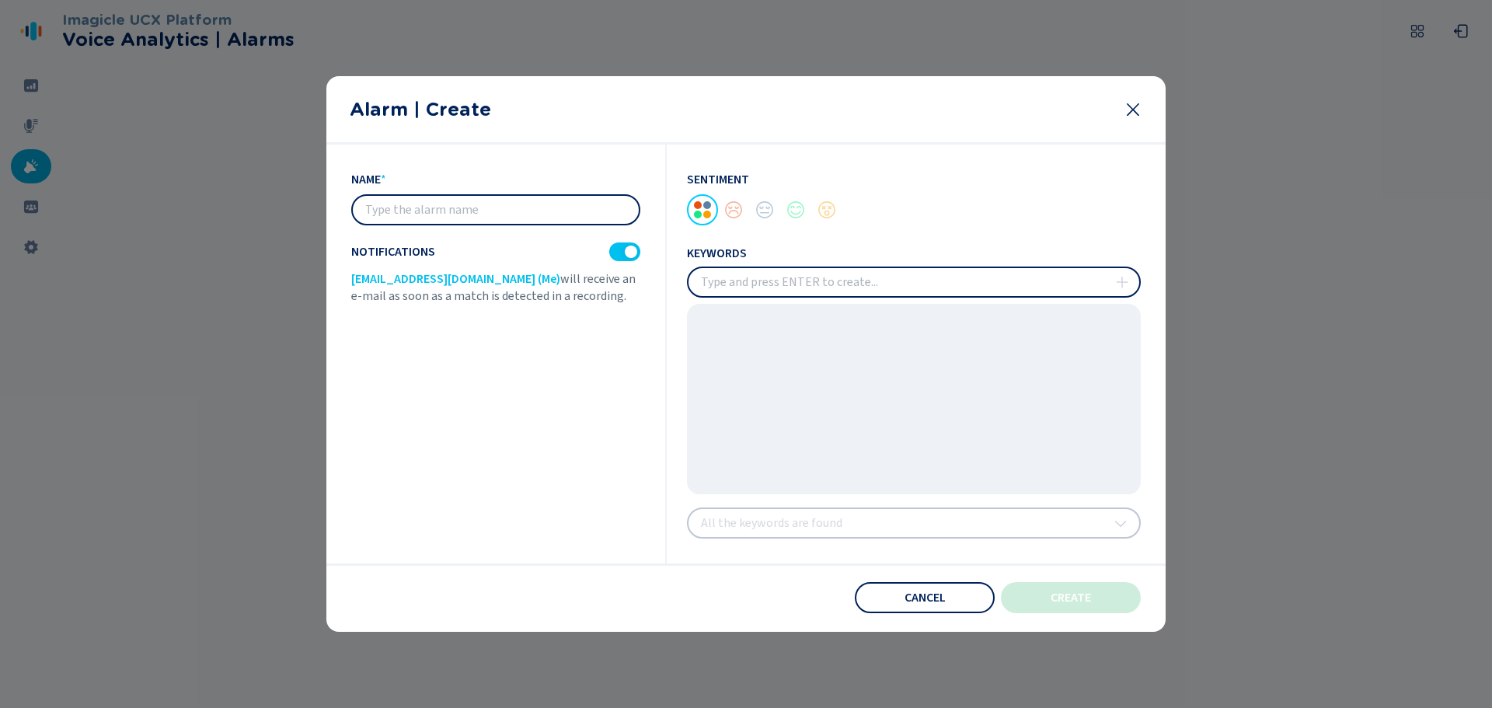
click at [1134, 103] on icon at bounding box center [1133, 109] width 19 height 19
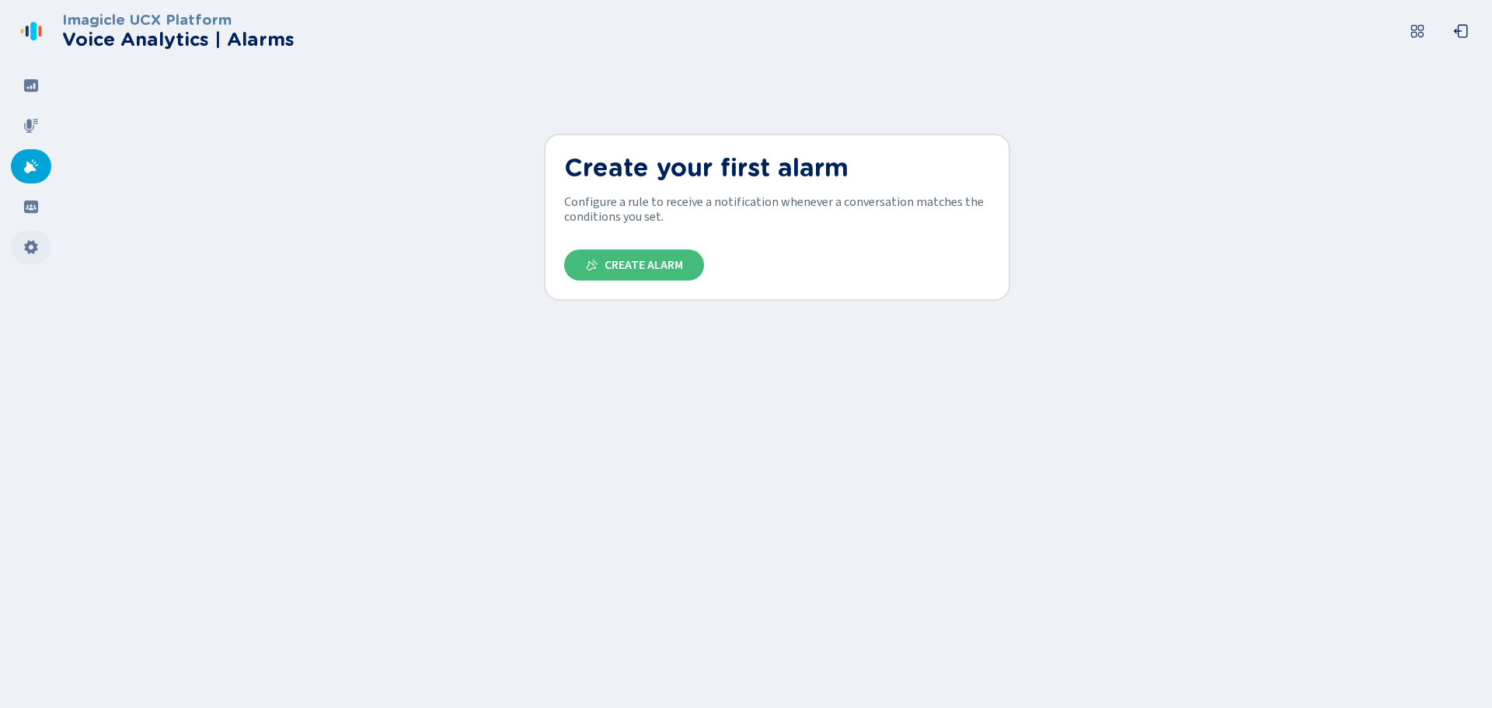
click at [29, 252] on icon at bounding box center [30, 247] width 13 height 14
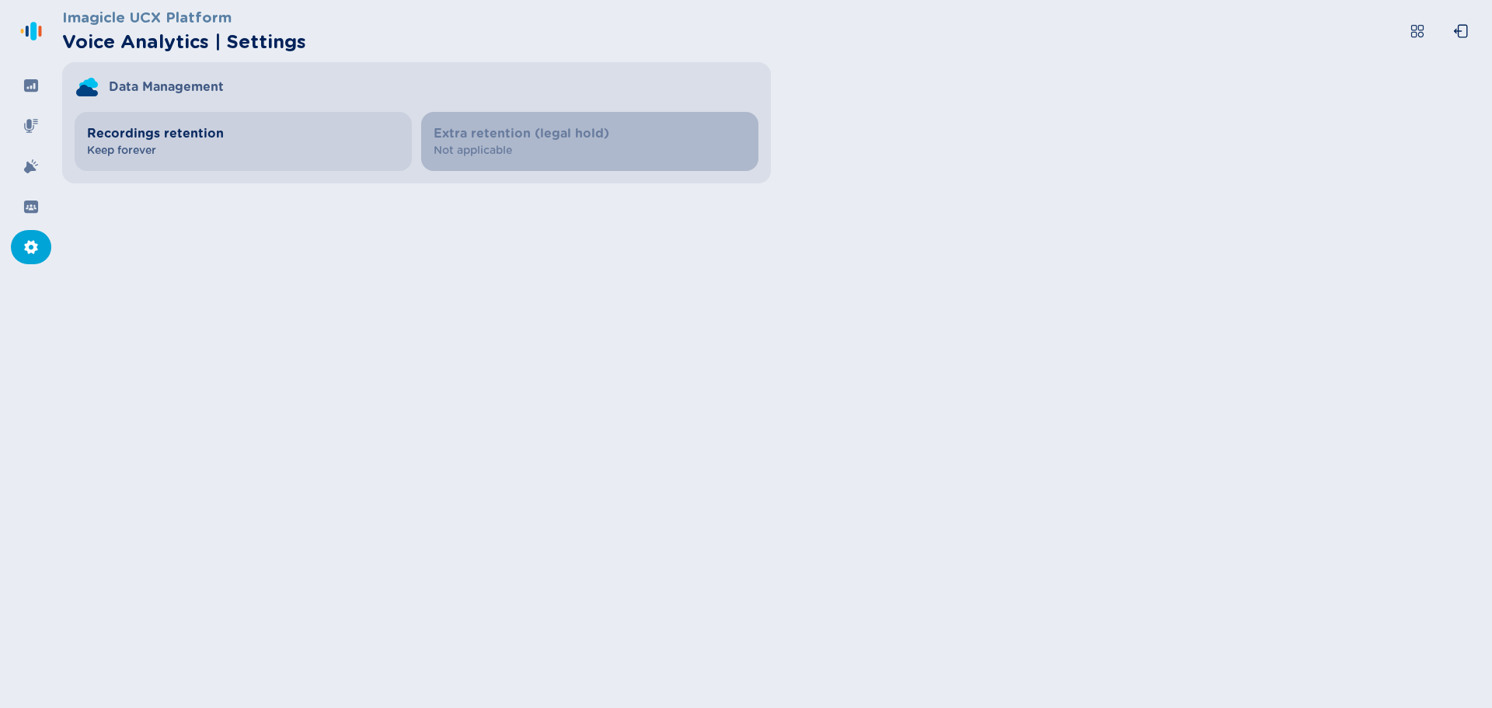
click at [195, 138] on span "Recordings retention" at bounding box center [243, 133] width 312 height 19
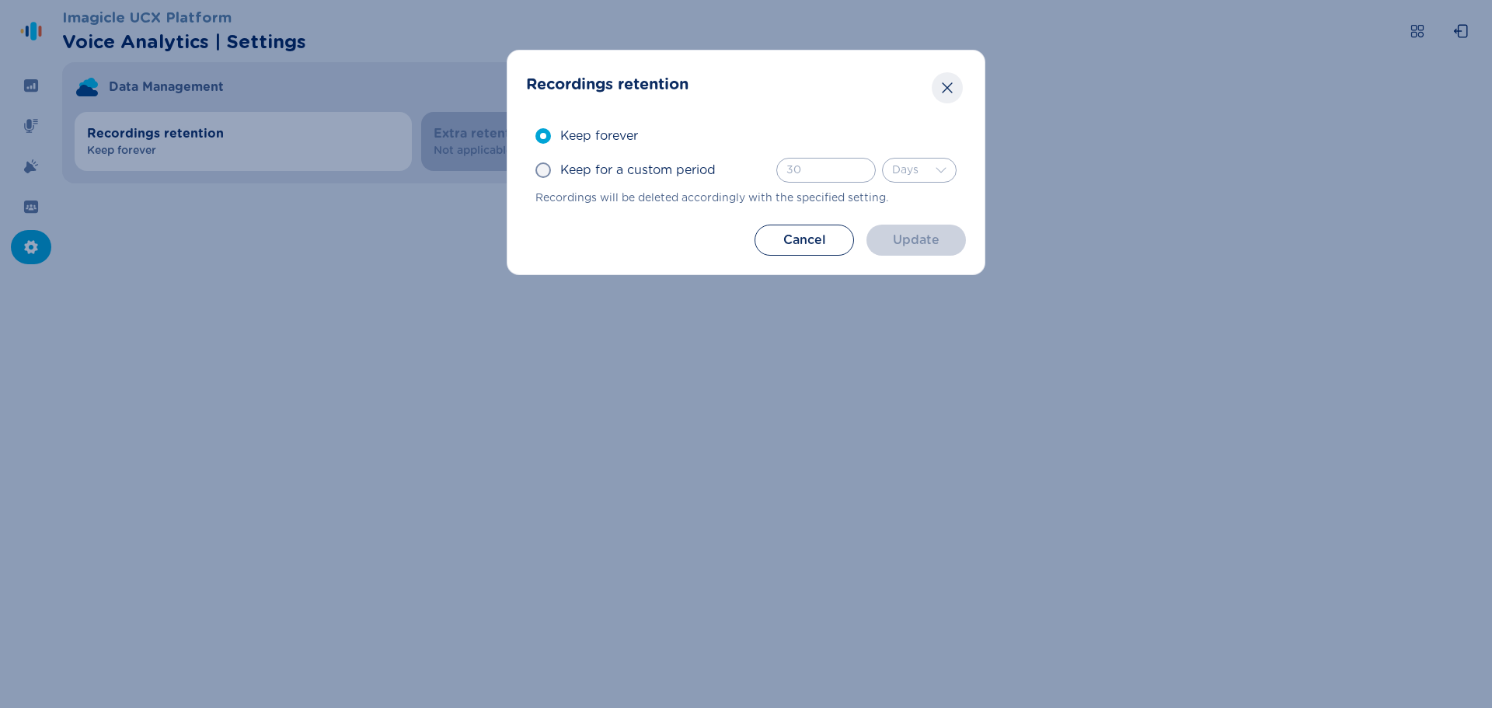
click at [940, 85] on icon "Close" at bounding box center [947, 88] width 16 height 16
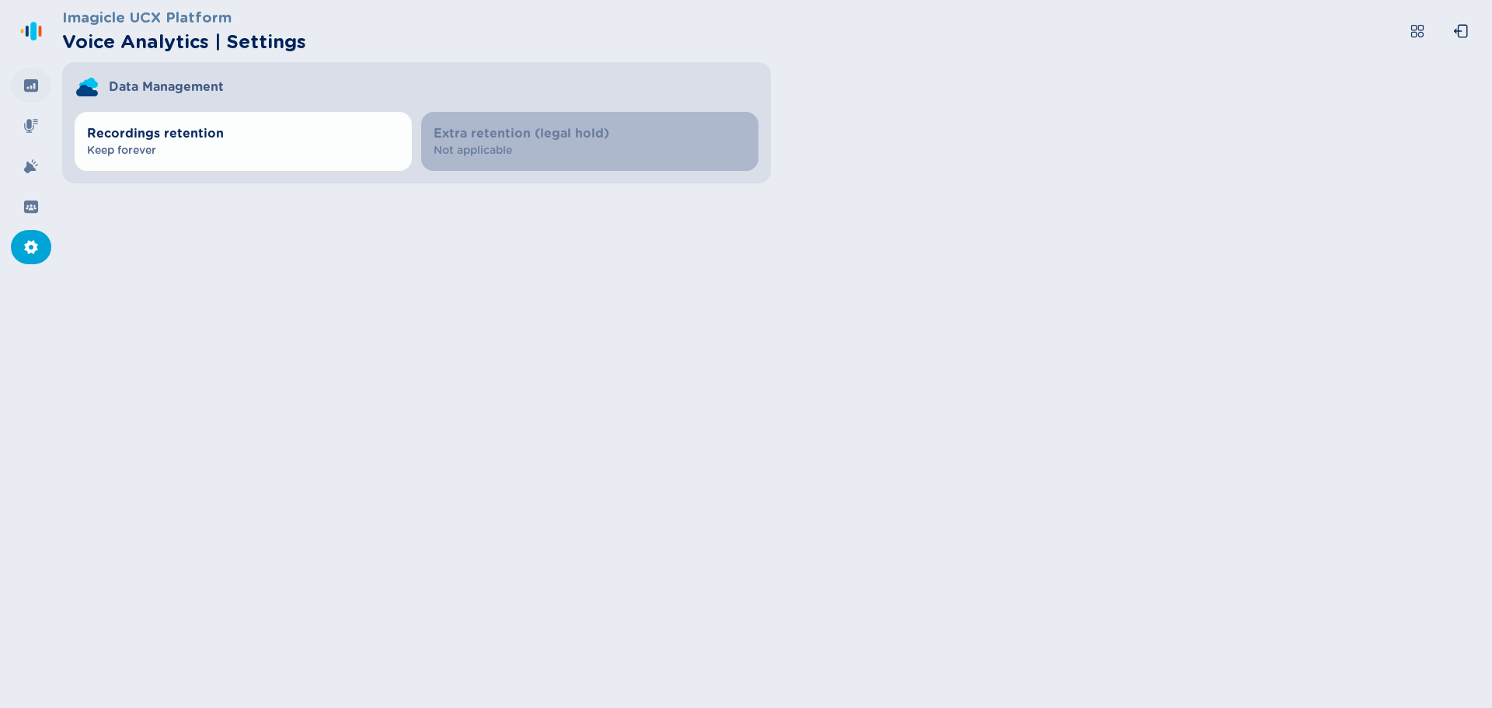
click at [31, 82] on icon at bounding box center [31, 85] width 14 height 12
